Goal: Task Accomplishment & Management: Manage account settings

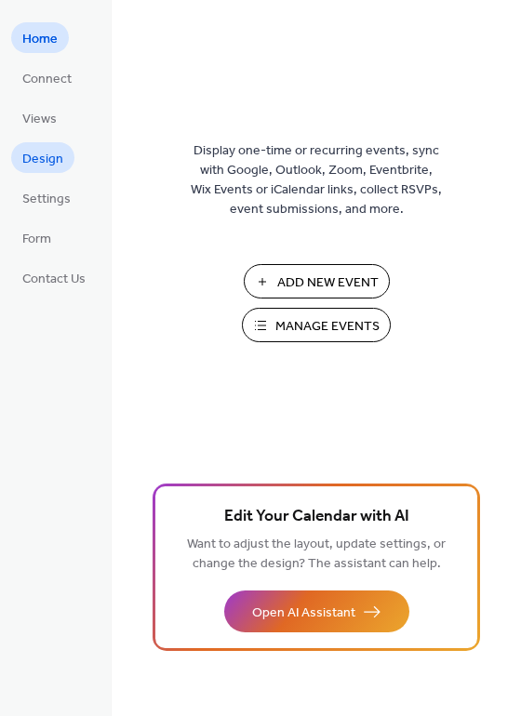
click at [27, 161] on span "Design" at bounding box center [42, 160] width 41 height 20
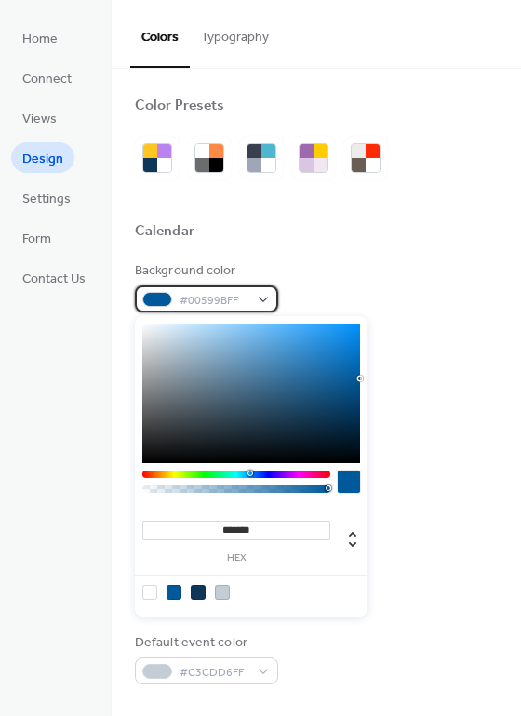
click at [268, 301] on div "#00599BFF" at bounding box center [206, 298] width 143 height 27
click at [349, 477] on div at bounding box center [348, 481] width 22 height 22
click at [352, 492] on div at bounding box center [348, 481] width 22 height 22
click at [352, 486] on div at bounding box center [348, 481] width 22 height 22
click at [350, 481] on div at bounding box center [348, 481] width 22 height 22
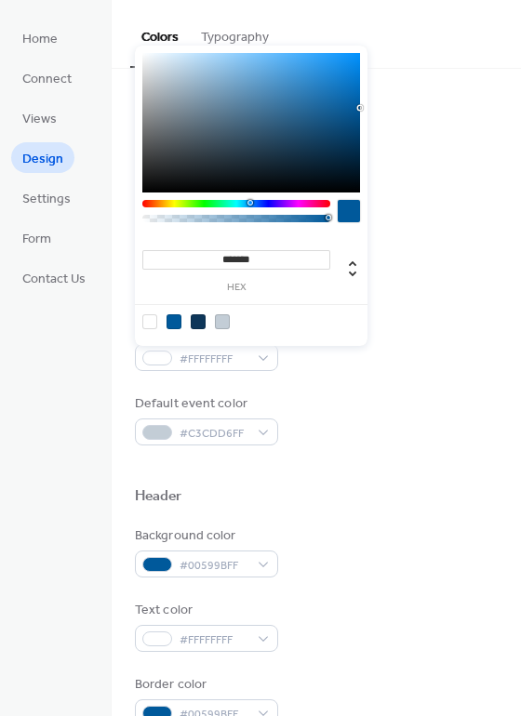
scroll to position [271, 0]
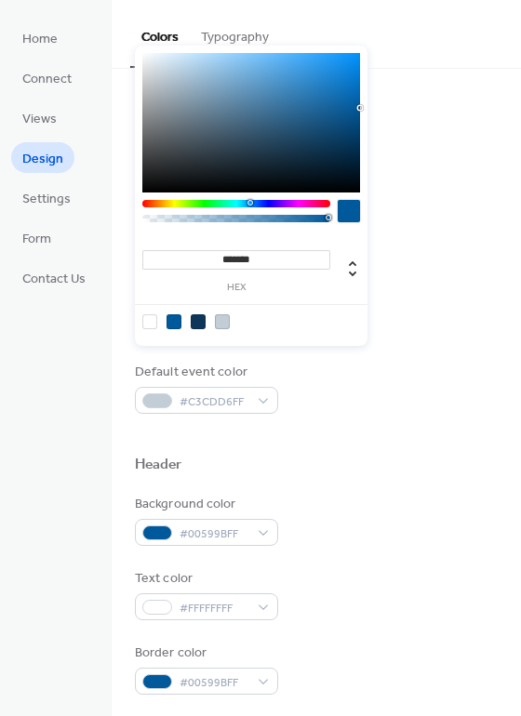
click at [349, 214] on div at bounding box center [348, 211] width 22 height 22
click at [338, 213] on div at bounding box center [348, 211] width 22 height 22
click at [348, 214] on div at bounding box center [348, 211] width 22 height 22
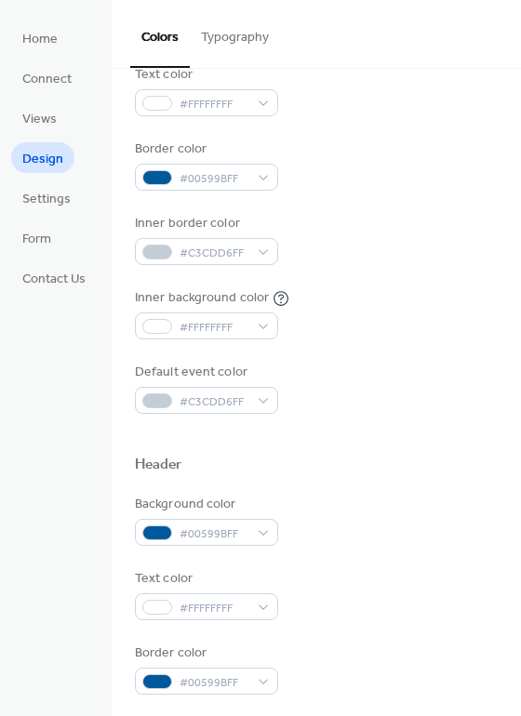
click at [399, 160] on div "Border color #00599BFF" at bounding box center [316, 164] width 363 height 51
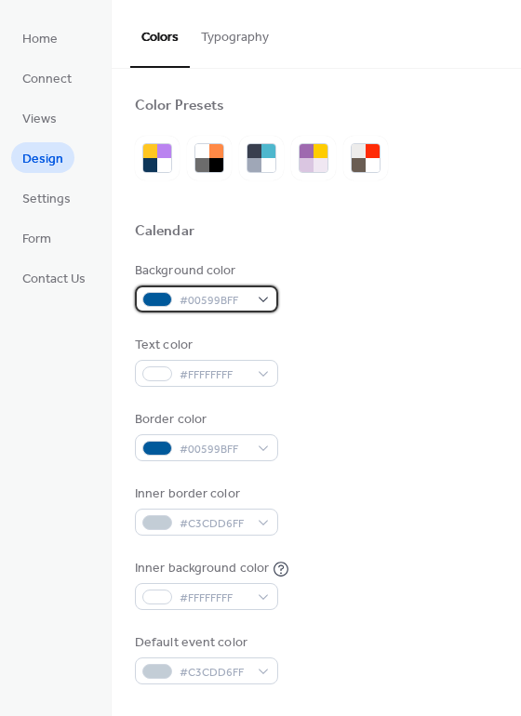
click at [259, 296] on div "#00599BFF" at bounding box center [206, 298] width 143 height 27
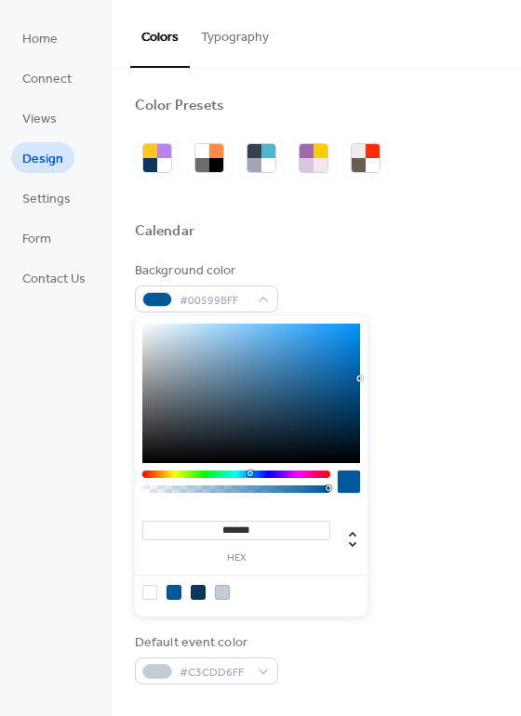
click at [344, 482] on div at bounding box center [348, 481] width 22 height 22
click at [197, 588] on div at bounding box center [198, 592] width 15 height 15
type input "*******"
click at [387, 279] on div "Background color #0E3659FF" at bounding box center [316, 286] width 363 height 51
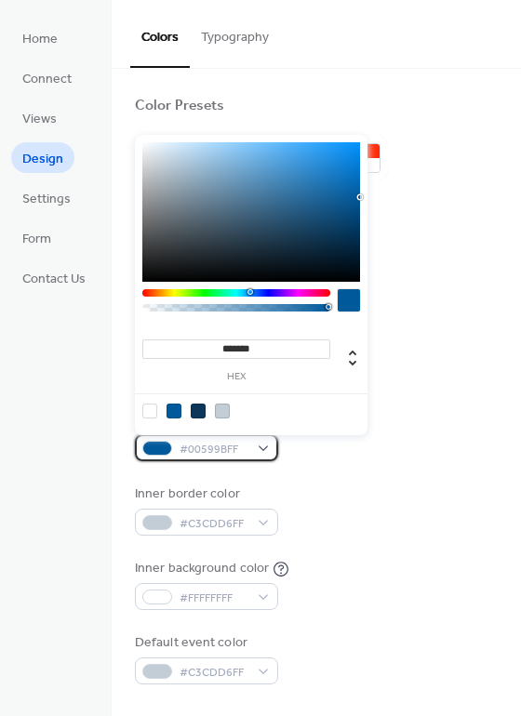
click at [234, 441] on span "#00599BFF" at bounding box center [213, 450] width 69 height 20
click at [194, 408] on div at bounding box center [198, 410] width 15 height 15
type input "*******"
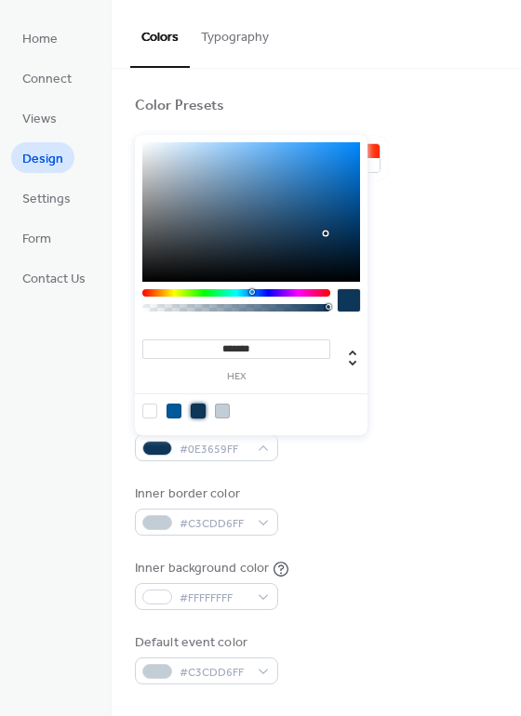
click at [455, 511] on div "Inner border color #C3CDD6FF" at bounding box center [316, 509] width 363 height 51
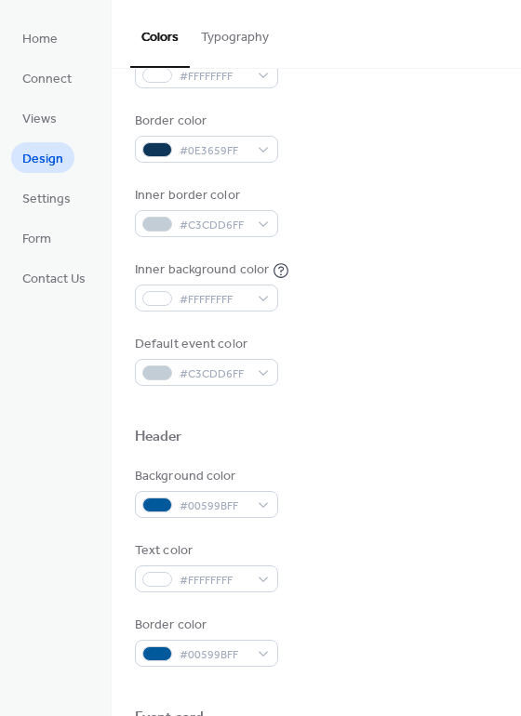
scroll to position [323, 0]
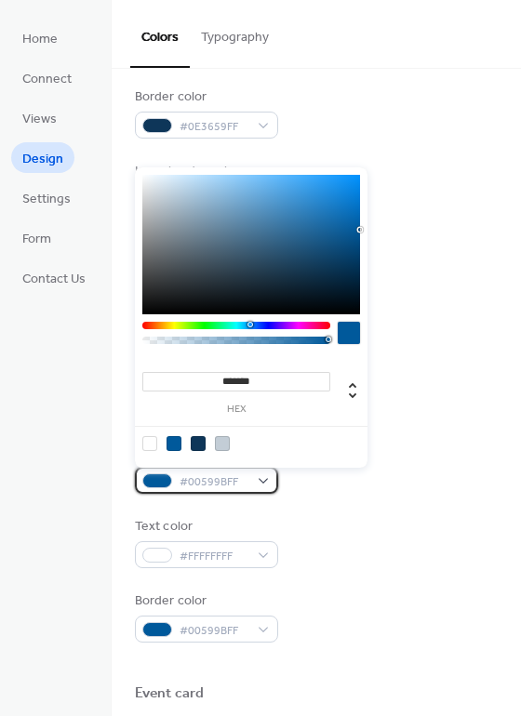
click at [257, 477] on div "#00599BFF" at bounding box center [206, 480] width 143 height 27
click at [198, 442] on div at bounding box center [198, 443] width 15 height 15
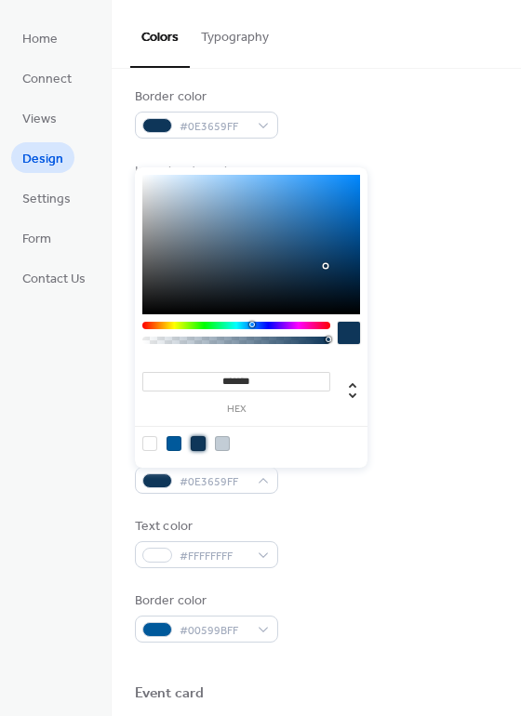
type input "*******"
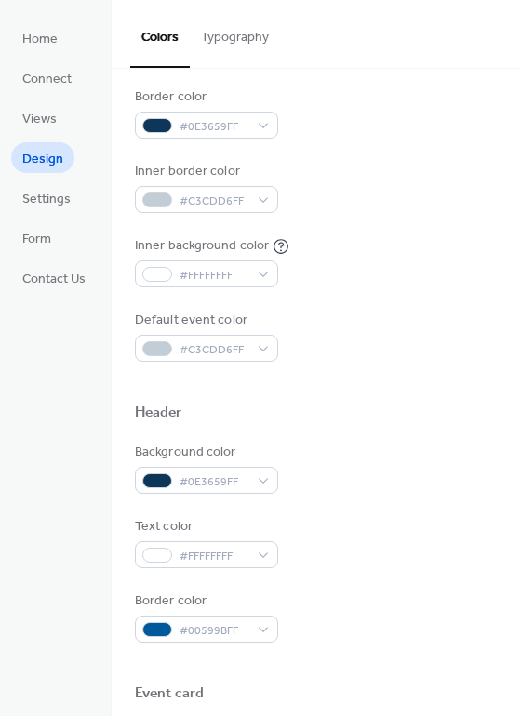
click at [421, 407] on div "Header" at bounding box center [316, 415] width 363 height 24
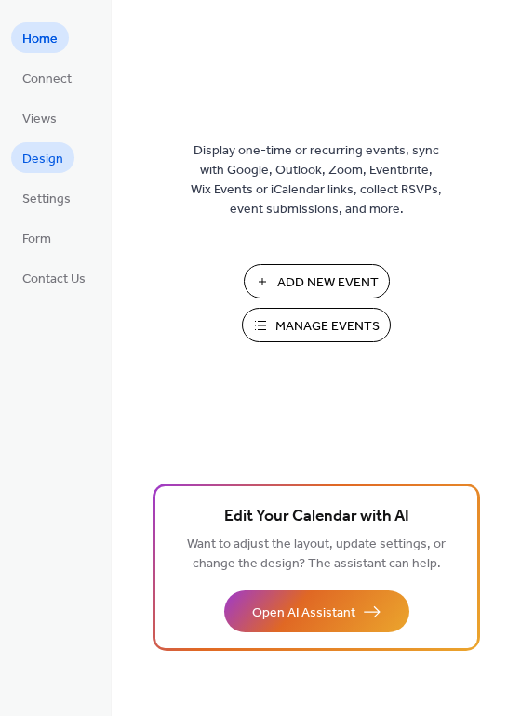
click at [48, 163] on span "Design" at bounding box center [42, 160] width 41 height 20
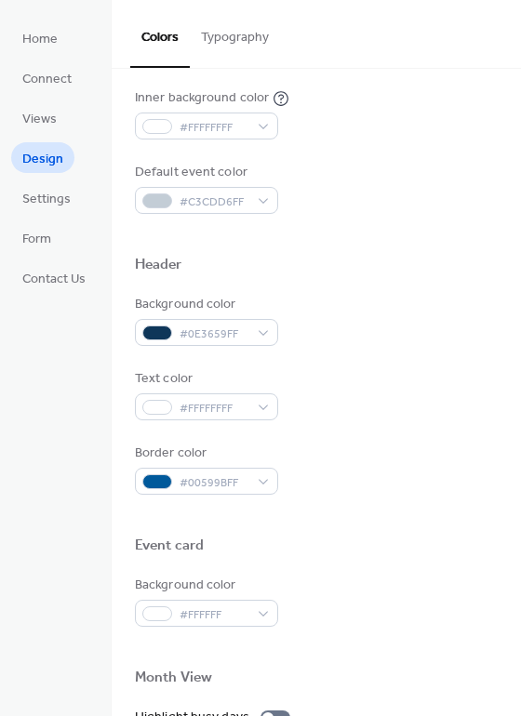
scroll to position [507, 0]
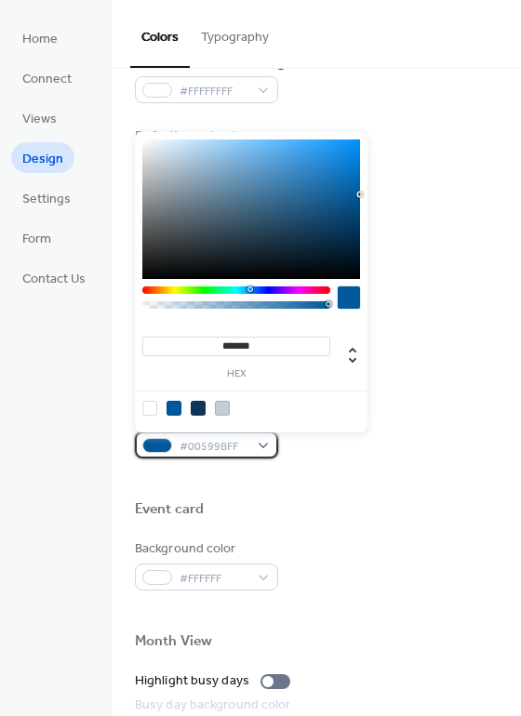
click at [251, 438] on div "#00599BFF" at bounding box center [206, 444] width 143 height 27
click at [200, 403] on div at bounding box center [198, 408] width 15 height 15
type input "*******"
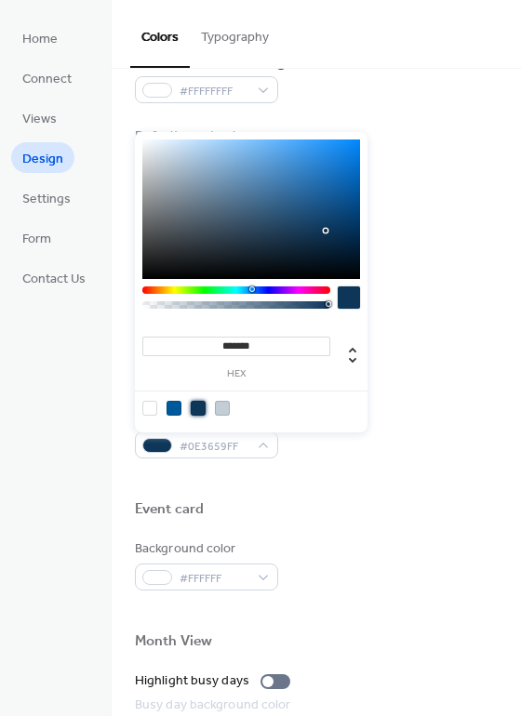
click at [482, 350] on div "Text color #FFFFFFFF" at bounding box center [316, 358] width 363 height 51
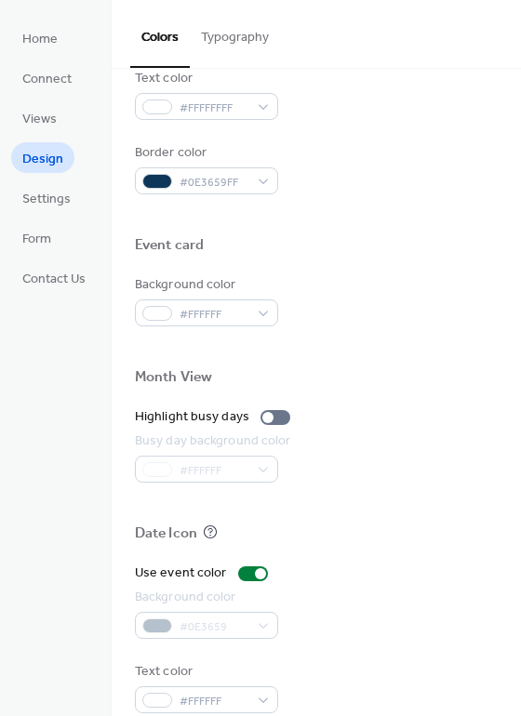
scroll to position [796, 0]
